Goal: Task Accomplishment & Management: Manage account settings

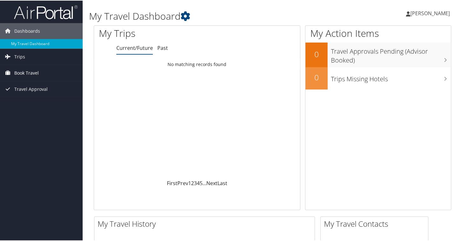
click at [38, 71] on span "Book Travel" at bounding box center [26, 73] width 24 height 16
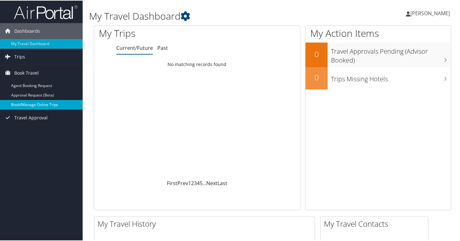
click at [34, 103] on link "Book/Manage Online Trips" at bounding box center [41, 105] width 83 height 10
click at [429, 14] on span "[PERSON_NAME]" at bounding box center [429, 12] width 39 height 7
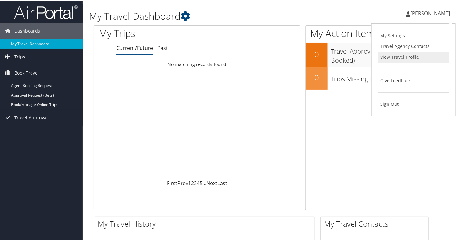
click at [392, 53] on link "View Travel Profile" at bounding box center [413, 56] width 71 height 11
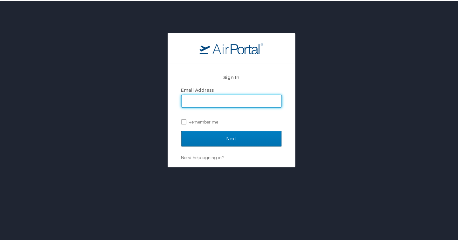
click at [234, 100] on input "Email Address" at bounding box center [232, 100] width 100 height 12
type input "jholguin@agreserves.com"
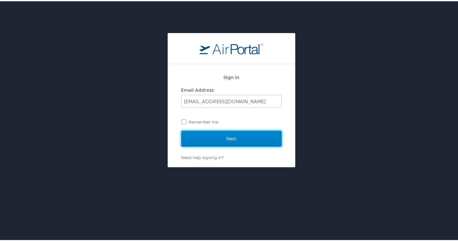
click at [232, 138] on input "Next" at bounding box center [231, 138] width 100 height 16
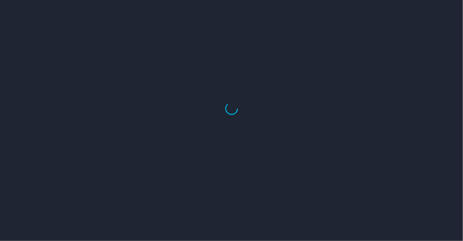
select select "US"
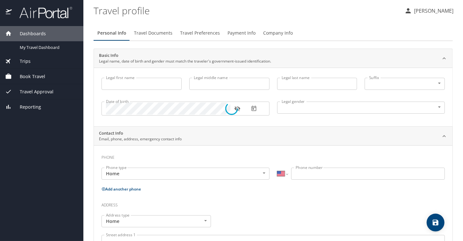
type input "Juan"
type input "Carlos"
type input "Holguin"
type input "Male"
select select "US"
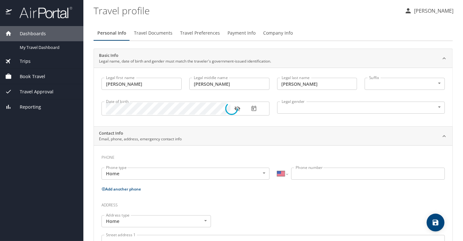
select select "US"
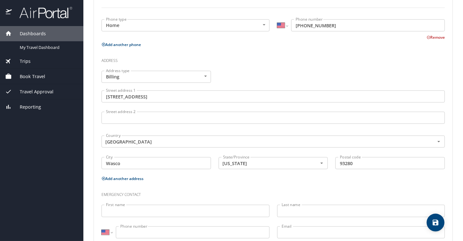
scroll to position [204, 0]
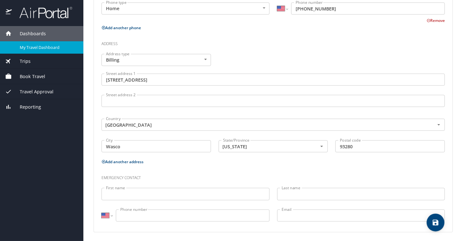
click at [39, 48] on span "My Travel Dashboard" at bounding box center [48, 48] width 56 height 6
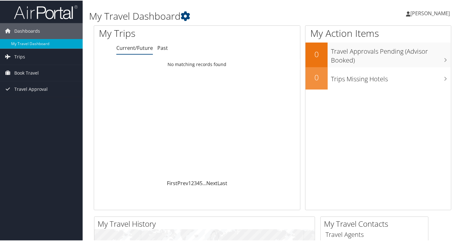
click at [429, 15] on span "[PERSON_NAME]" at bounding box center [429, 12] width 39 height 7
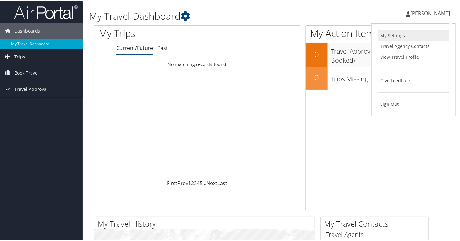
click at [393, 35] on link "My Settings" at bounding box center [413, 35] width 71 height 11
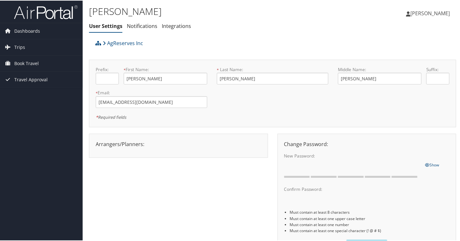
click at [428, 15] on span "[PERSON_NAME]" at bounding box center [429, 12] width 39 height 7
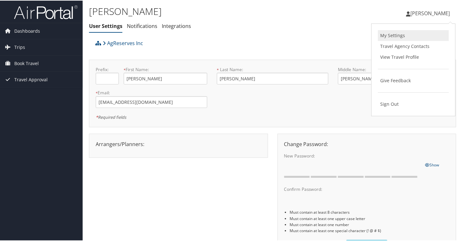
click at [395, 35] on link "My Settings" at bounding box center [413, 35] width 71 height 11
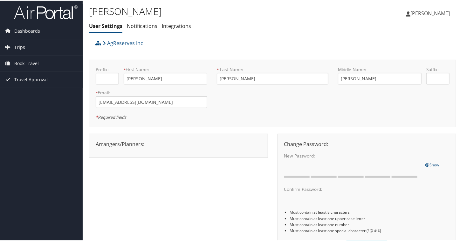
click at [432, 12] on span "[PERSON_NAME]" at bounding box center [429, 12] width 39 height 7
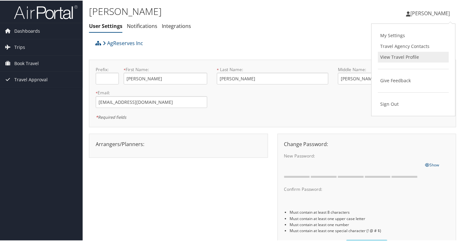
click at [406, 56] on link "View Travel Profile" at bounding box center [413, 56] width 71 height 11
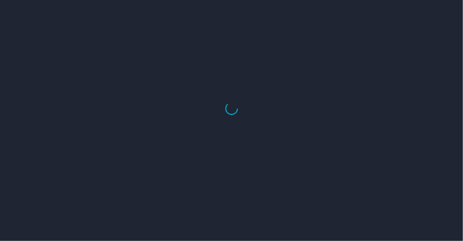
select select "US"
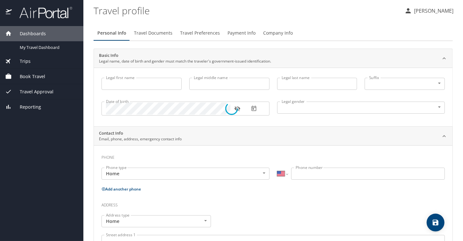
type input "[PERSON_NAME]"
type input "Holguin"
type input "Male"
select select "US"
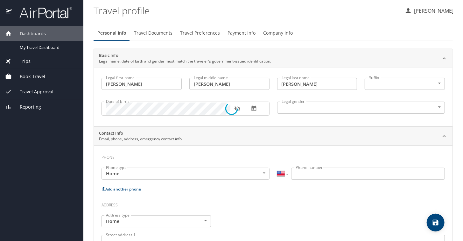
select select "US"
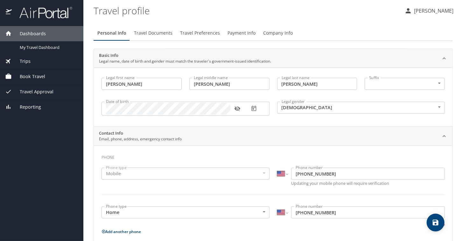
click at [237, 34] on span "Payment Info" at bounding box center [241, 33] width 28 height 8
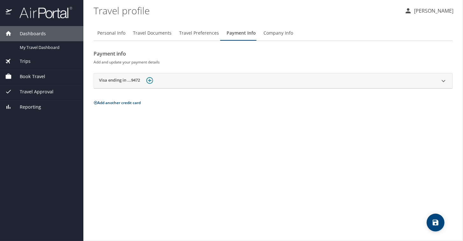
click at [113, 35] on span "Personal Info" at bounding box center [111, 33] width 28 height 8
select select "US"
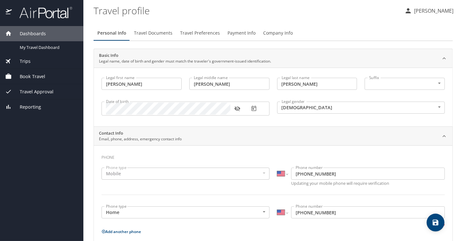
click at [239, 32] on span "Payment Info" at bounding box center [241, 33] width 28 height 8
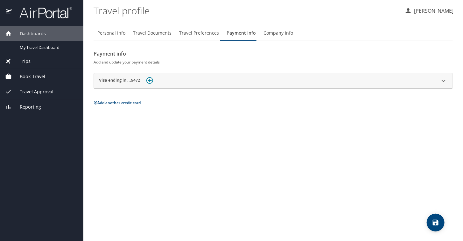
click at [205, 34] on span "Travel Preferences" at bounding box center [199, 33] width 40 height 8
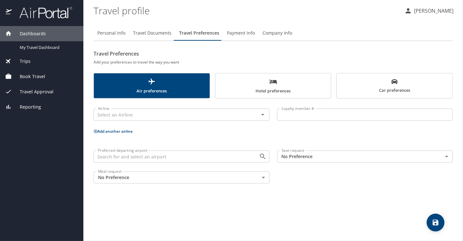
click at [285, 32] on span "Company Info" at bounding box center [277, 33] width 30 height 8
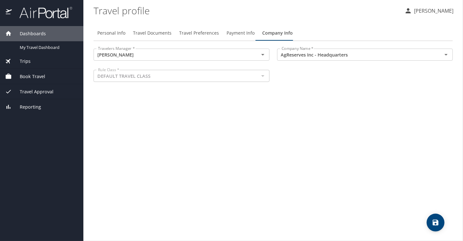
click at [154, 35] on span "Travel Documents" at bounding box center [152, 33] width 38 height 8
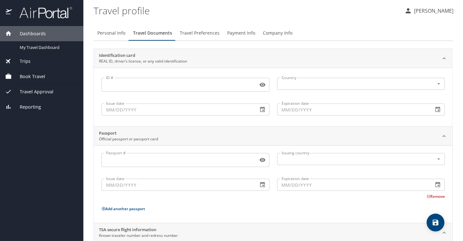
click at [40, 76] on span "Book Travel" at bounding box center [28, 76] width 33 height 7
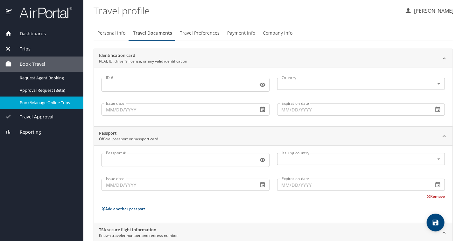
click at [55, 103] on span "Book/Manage Online Trips" at bounding box center [48, 103] width 56 height 6
